Goal: Task Accomplishment & Management: Complete application form

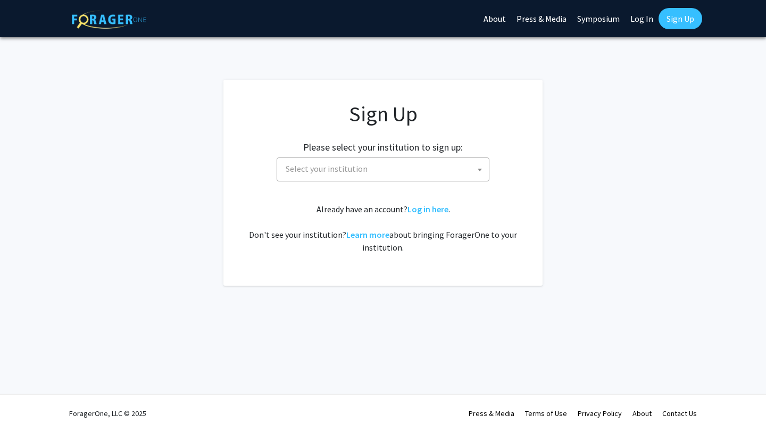
click at [447, 175] on span "Select your institution" at bounding box center [384, 169] width 207 height 22
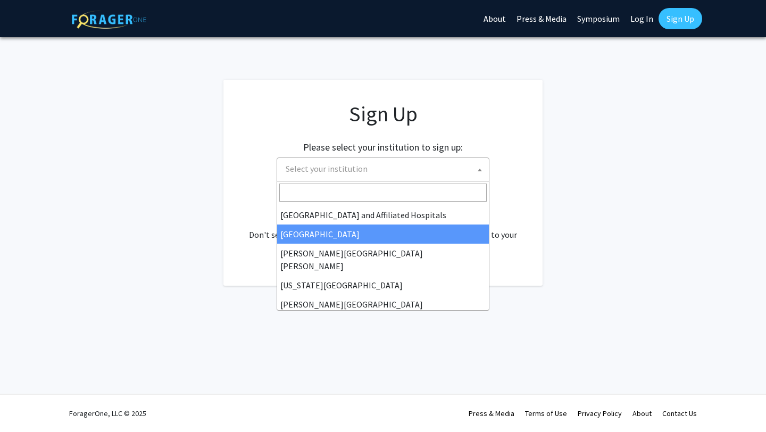
scroll to position [177, 0]
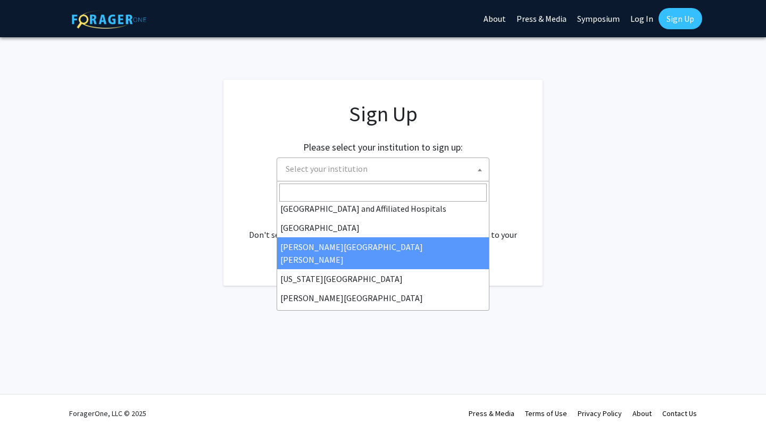
select select "1"
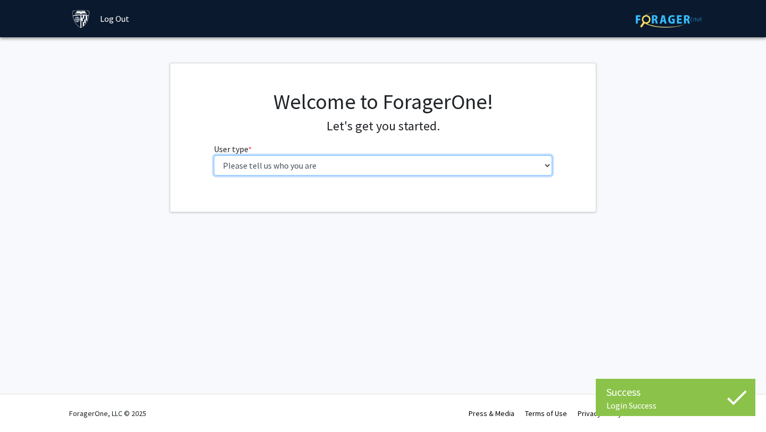
click at [434, 161] on select "Please tell us who you are Undergraduate Student Master's Student Doctoral Cand…" at bounding box center [383, 165] width 339 height 20
click at [387, 157] on select "Please tell us who you are Undergraduate Student Master's Student Doctoral Cand…" at bounding box center [383, 165] width 339 height 20
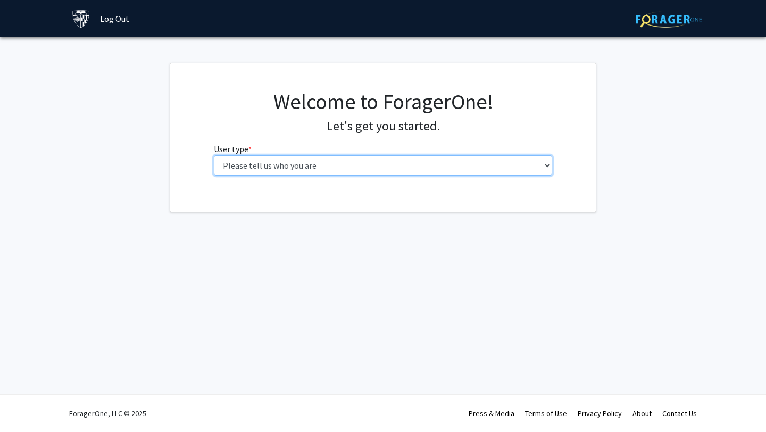
select select "2: masters"
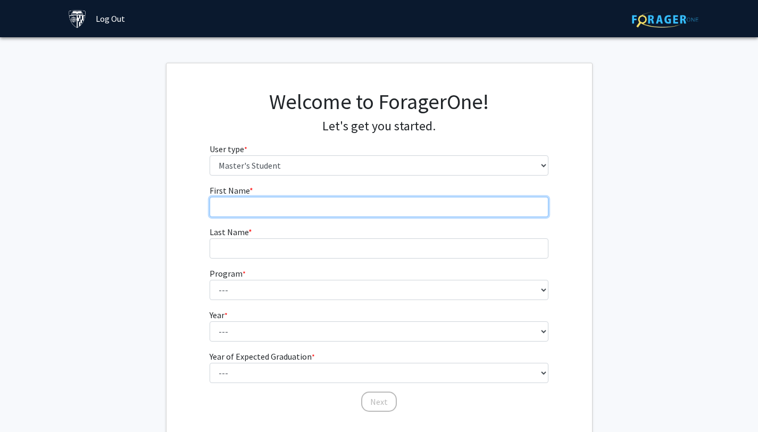
click at [314, 208] on input "First Name * required" at bounding box center [379, 207] width 339 height 20
type input "JHONATAN"
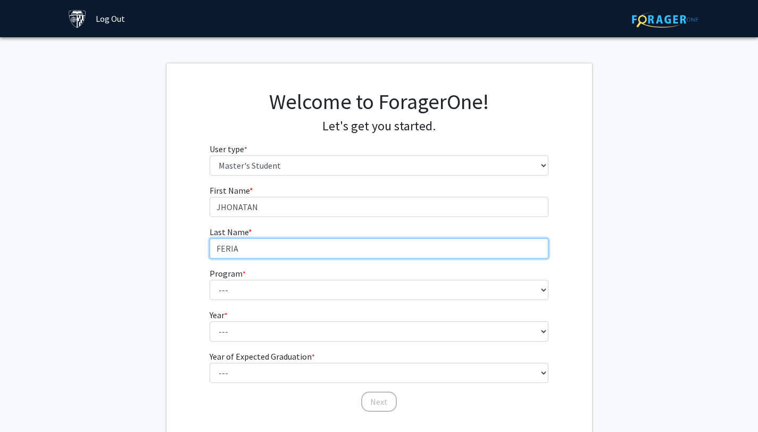
type input "FERIA"
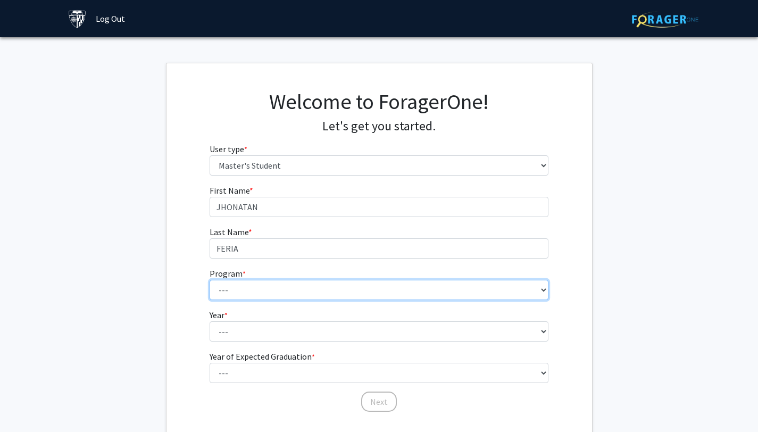
click at [354, 285] on select "--- Anatomy Education Applied and Computational Mathematics Applied Biomedical …" at bounding box center [379, 290] width 339 height 20
select select "29: 19"
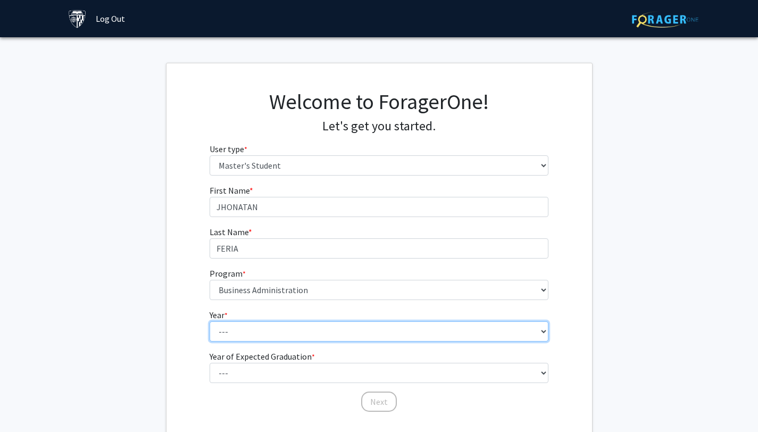
click at [295, 335] on select "--- First Year Second Year" at bounding box center [379, 331] width 339 height 20
select select "1: first_year"
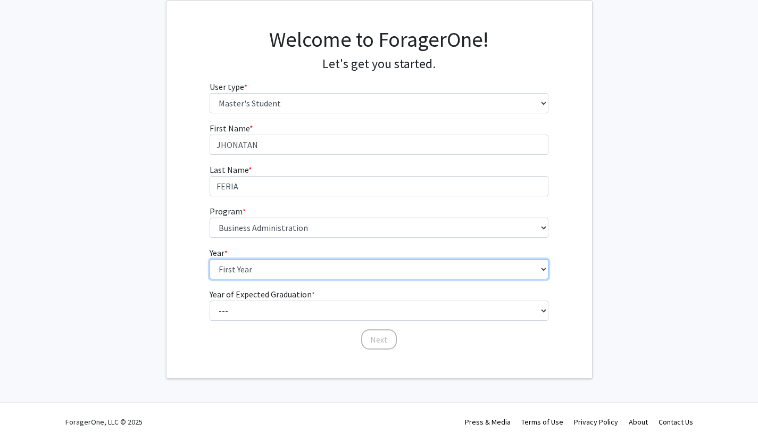
scroll to position [63, 0]
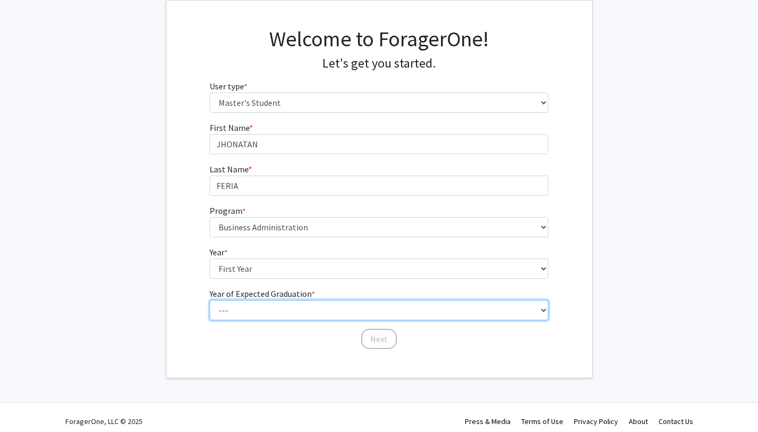
click at [313, 304] on select "--- 2025 2026 2027 2028 2029 2030 2031 2032 2033 2034" at bounding box center [379, 310] width 339 height 20
click at [414, 317] on select "--- 2025 2026 2027 2028 2029 2030 2031 2032 2033 2034" at bounding box center [379, 310] width 339 height 20
select select "4: 2028"
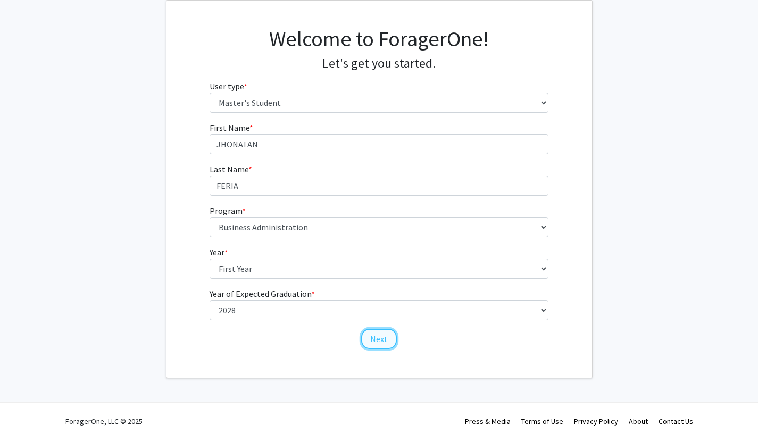
click at [382, 339] on button "Next" at bounding box center [379, 339] width 36 height 20
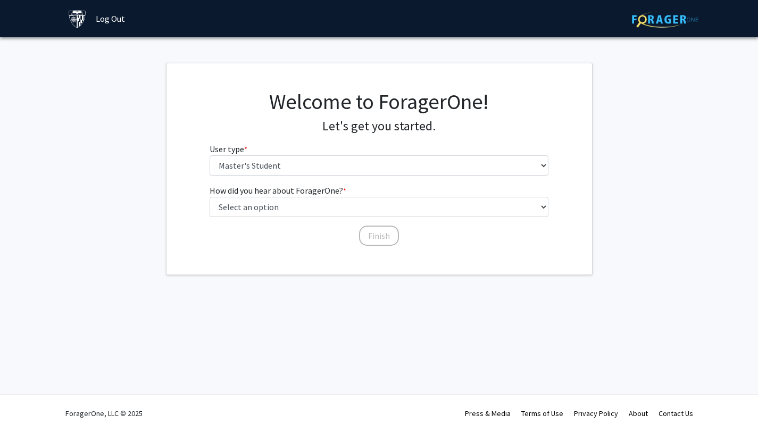
scroll to position [0, 0]
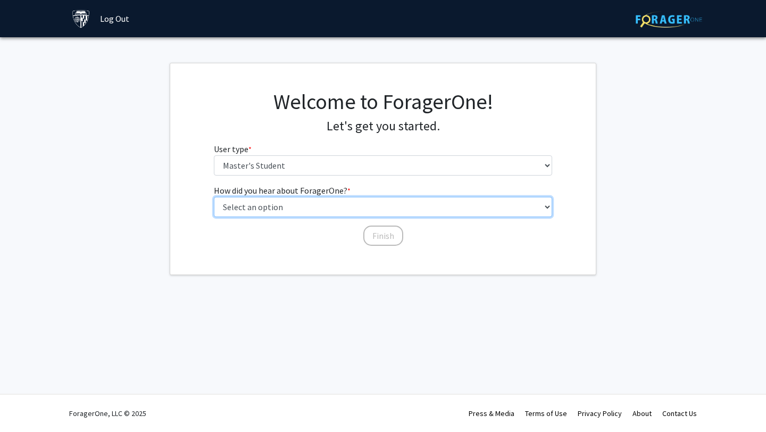
click at [372, 211] on select "Select an option Peer/student recommendation Faculty/staff recommendation Unive…" at bounding box center [383, 207] width 339 height 20
select select "3: university_website"
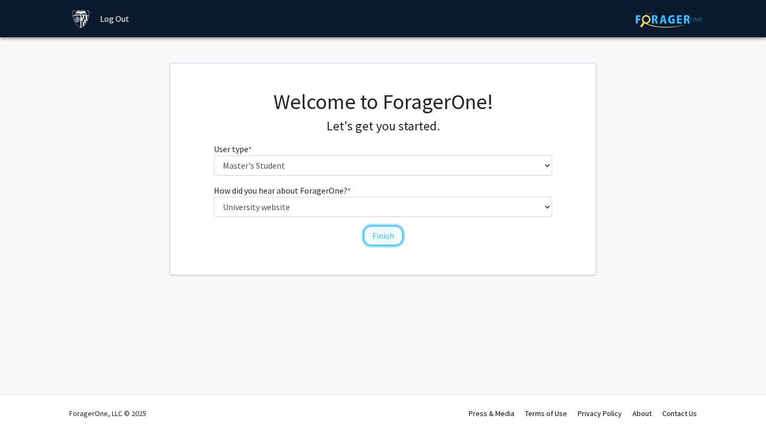
click at [387, 237] on button "Finish" at bounding box center [383, 236] width 40 height 20
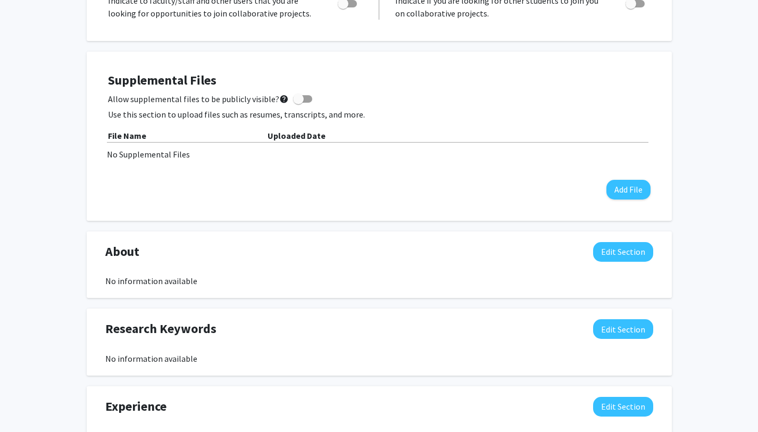
scroll to position [6, 0]
